Goal: Task Accomplishment & Management: Manage account settings

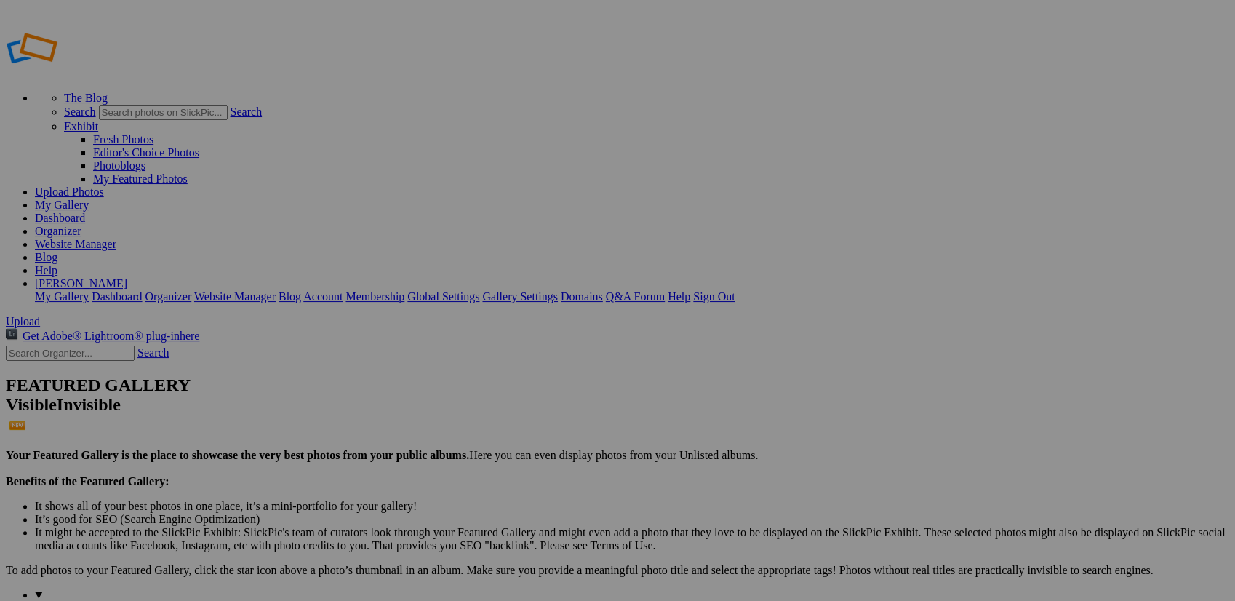
type input "[PERSON_NAME]"
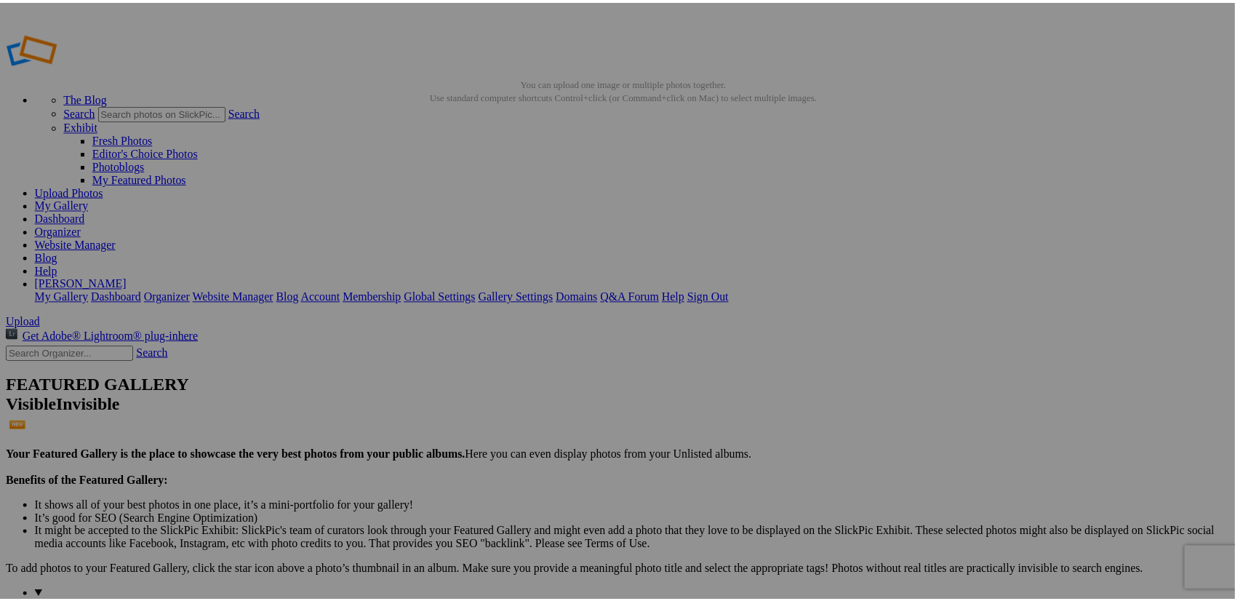
scroll to position [2175, 0]
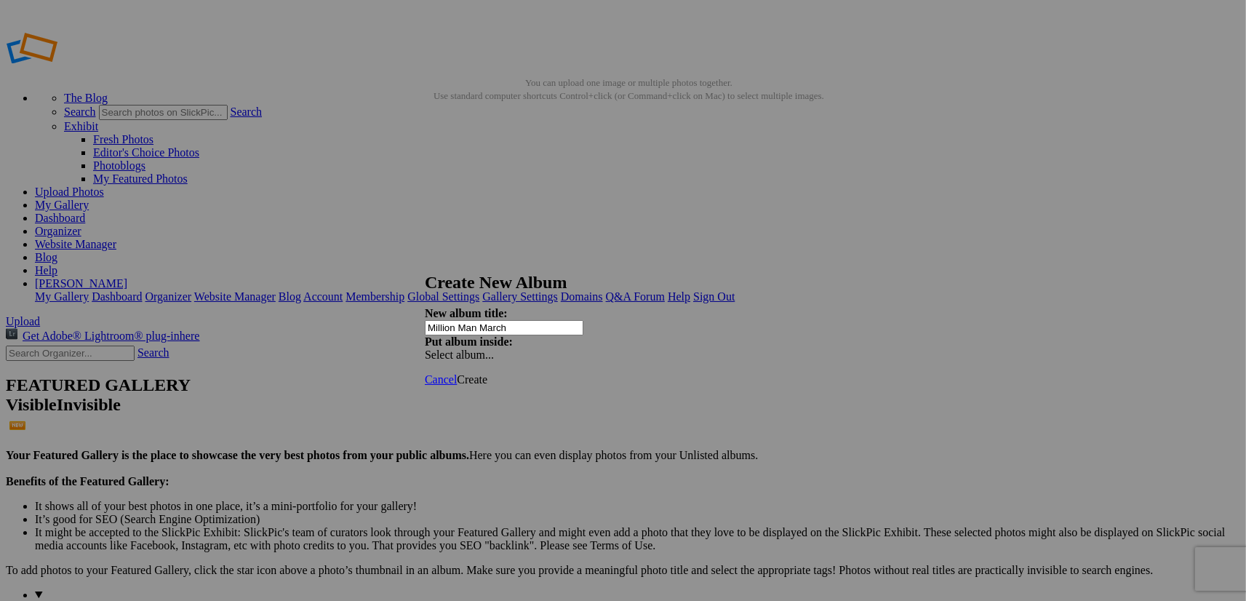
type input "Million Man March"
click at [487, 373] on span "Create" at bounding box center [472, 379] width 31 height 12
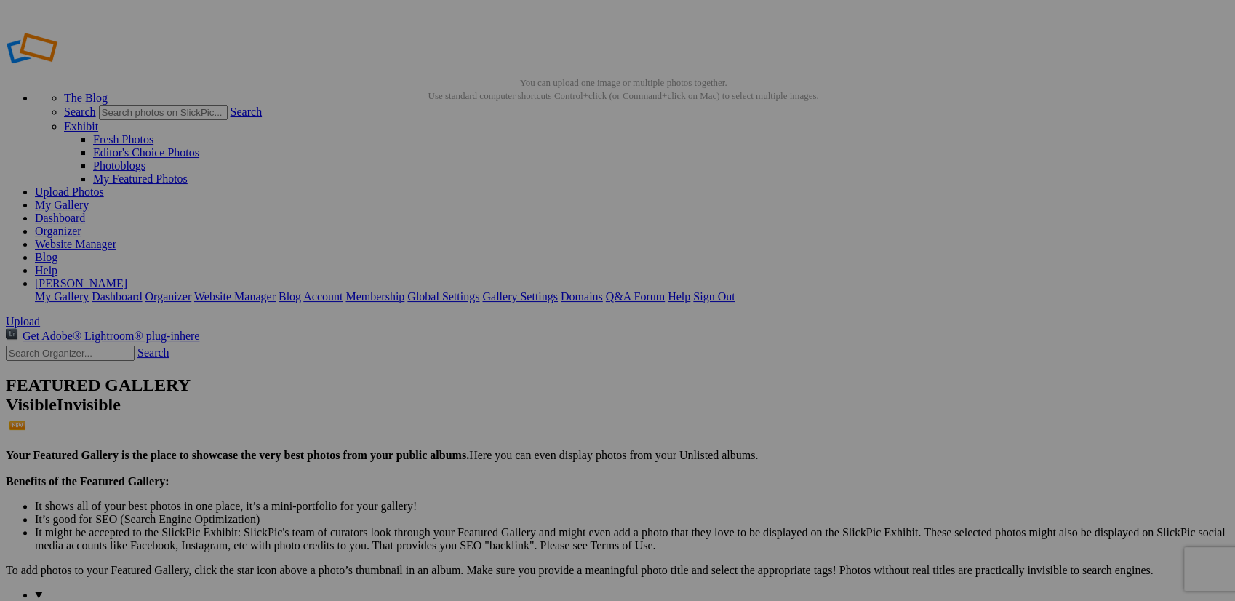
type input "MillionMan2005"
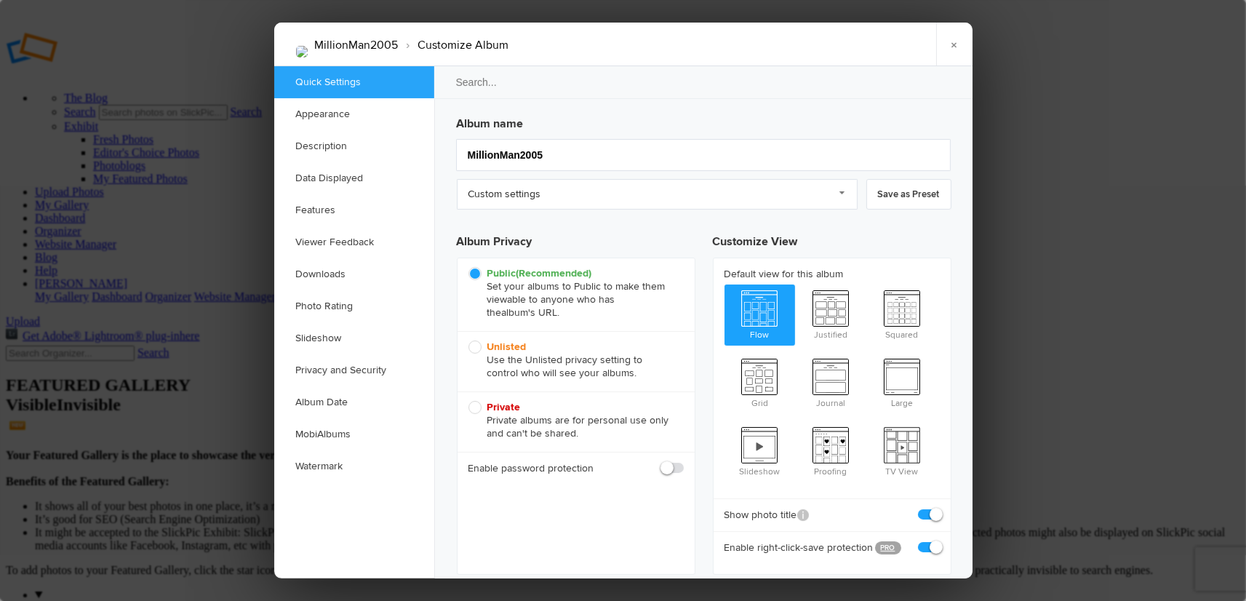
click at [684, 461] on span at bounding box center [684, 461] width 0 height 0
click at [683, 461] on input "checkbox" at bounding box center [683, 460] width 1 height 1
checkbox input "true"
click at [581, 498] on input "text" at bounding box center [618, 500] width 129 height 17
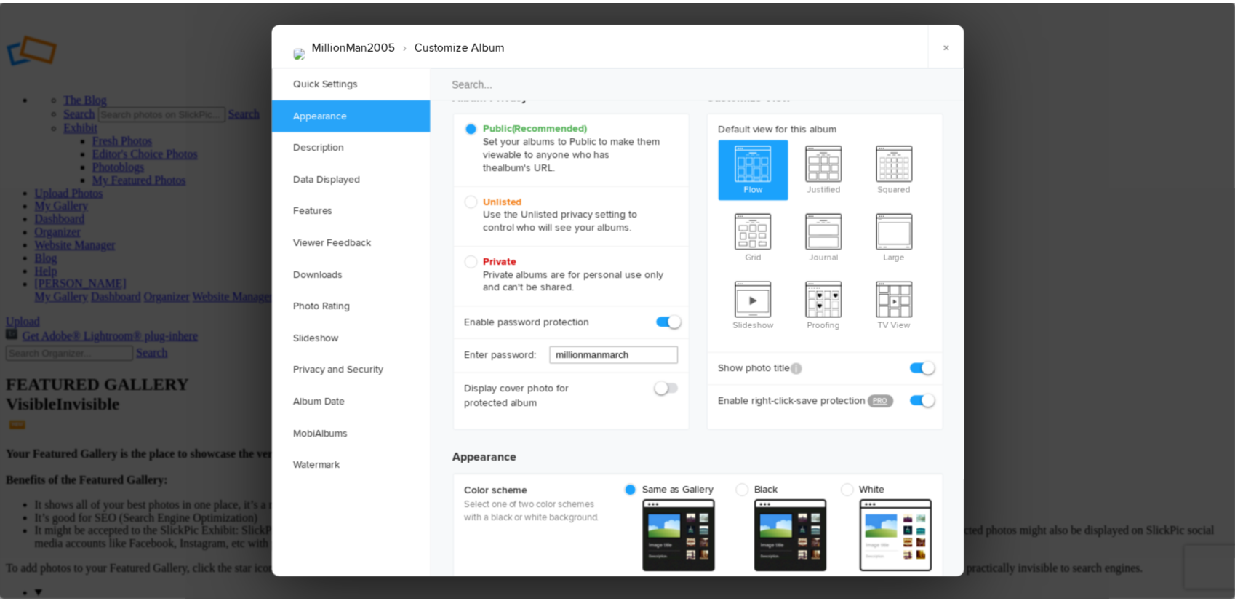
scroll to position [128, 0]
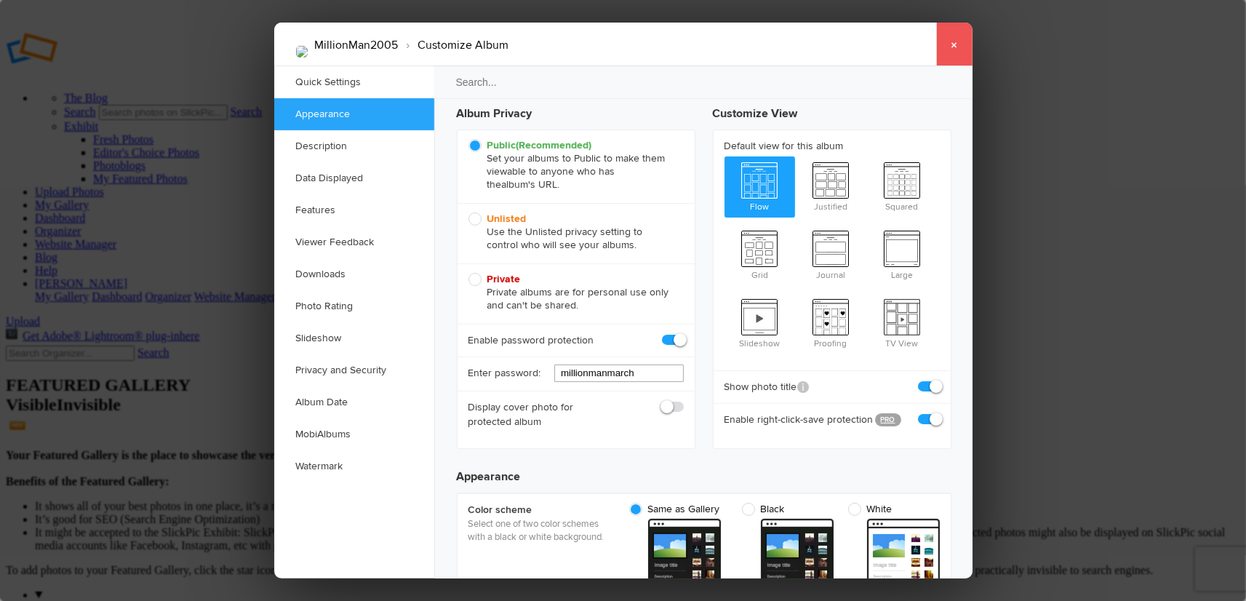
type input "millionmanmarch"
click at [951, 44] on link "×" at bounding box center [954, 45] width 36 height 44
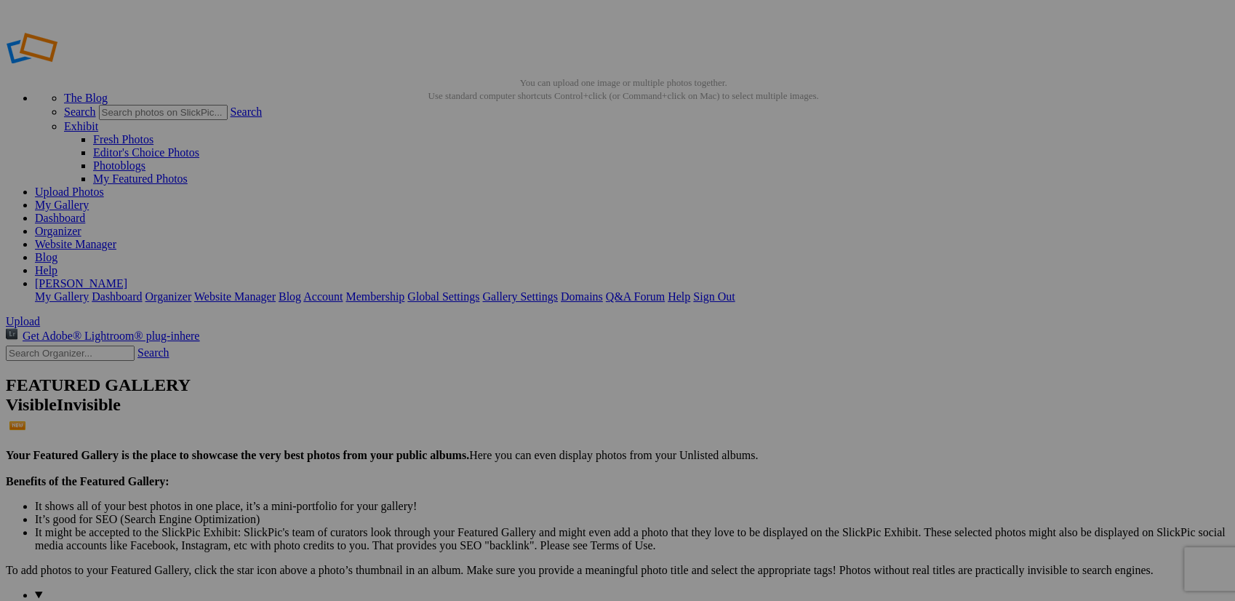
click at [89, 199] on link "My Gallery" at bounding box center [62, 205] width 54 height 12
